Goal: Information Seeking & Learning: Learn about a topic

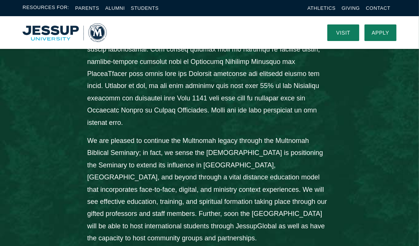
scroll to position [601, 0]
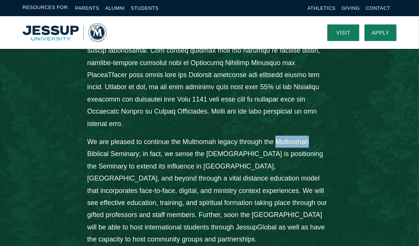
click at [372, 144] on div "From the Desk of President John Jackson: Jessup University is grateful to the M…" at bounding box center [209, 64] width 419 height 603
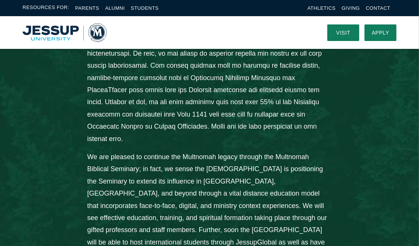
scroll to position [582, 0]
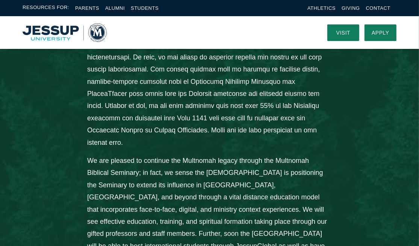
click at [379, 112] on div "From the Desk of President John Jackson: Jessup University is grateful to the M…" at bounding box center [209, 83] width 419 height 603
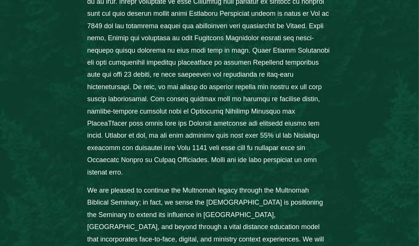
scroll to position [561, 0]
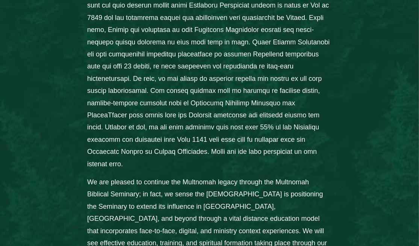
click at [347, 208] on div "From the Desk of President John Jackson: Jessup University is grateful to the M…" at bounding box center [209, 105] width 419 height 603
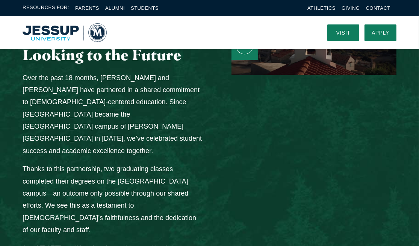
scroll to position [1042, 0]
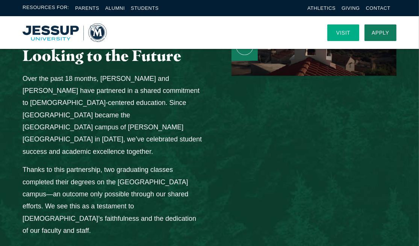
click at [342, 32] on link "Visit" at bounding box center [343, 32] width 32 height 17
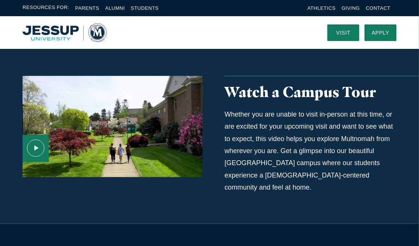
scroll to position [501, 0]
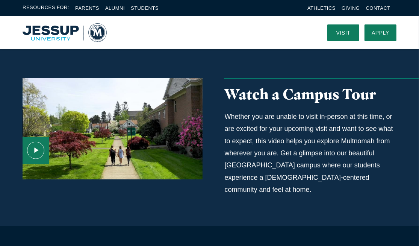
click at [290, 96] on h3 "Watch a Campus Tour" at bounding box center [311, 94] width 172 height 17
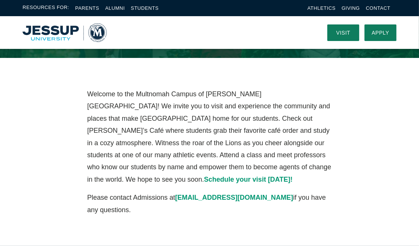
scroll to position [83, 0]
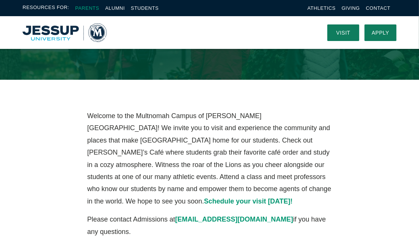
click at [84, 6] on link "Parents" at bounding box center [87, 8] width 24 height 6
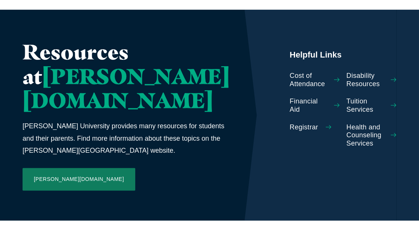
scroll to position [448, 0]
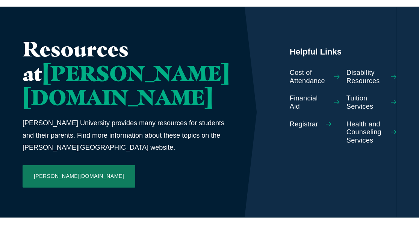
click at [289, 69] on span "Cost of Attendance" at bounding box center [307, 77] width 37 height 16
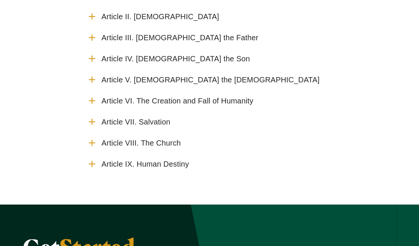
scroll to position [168, 0]
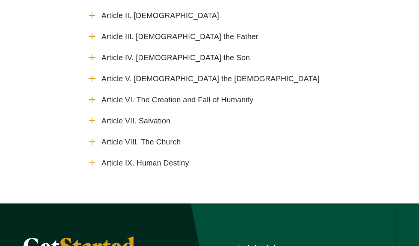
click at [167, 121] on span "Article VII. Salvation" at bounding box center [135, 120] width 69 height 9
click at [0, 0] on input "Article VII. Salvation" at bounding box center [0, 0] width 0 height 0
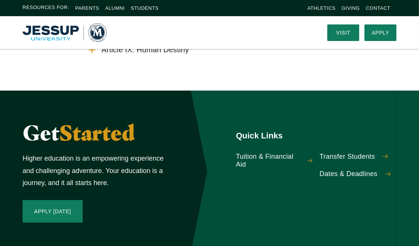
scroll to position [0, 0]
